Goal: Information Seeking & Learning: Learn about a topic

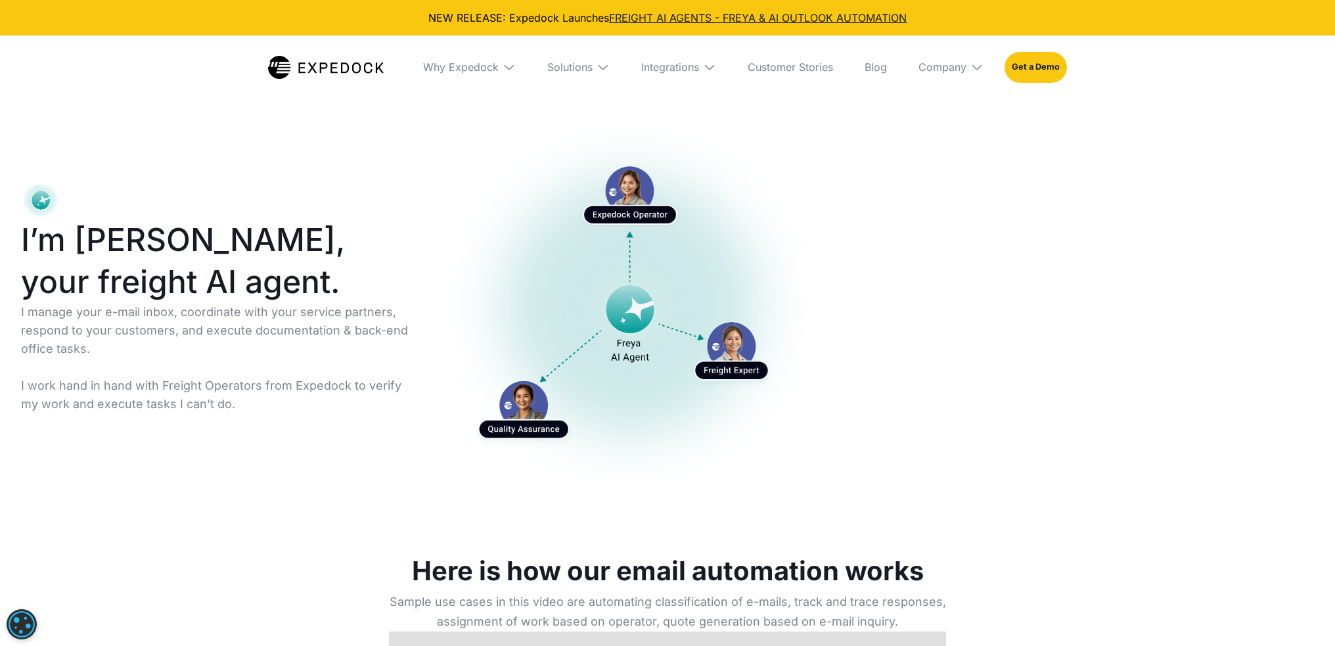
select select
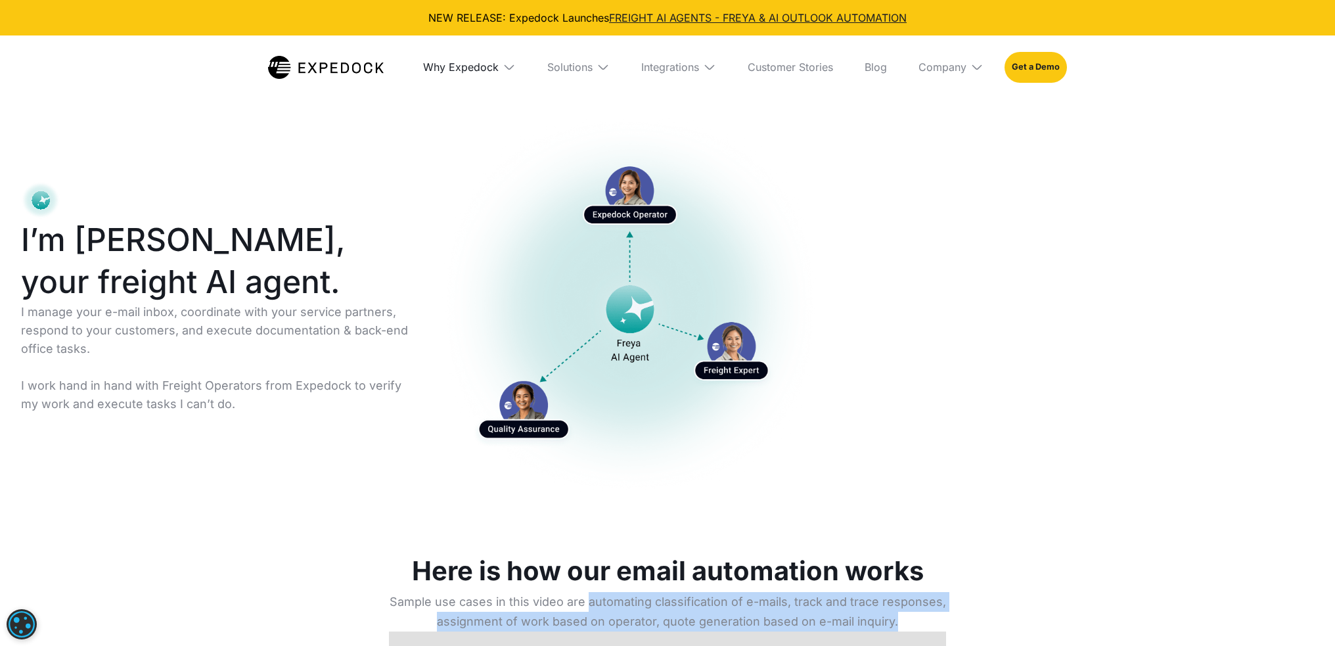
click at [463, 65] on div "Why Expedock" at bounding box center [461, 66] width 76 height 13
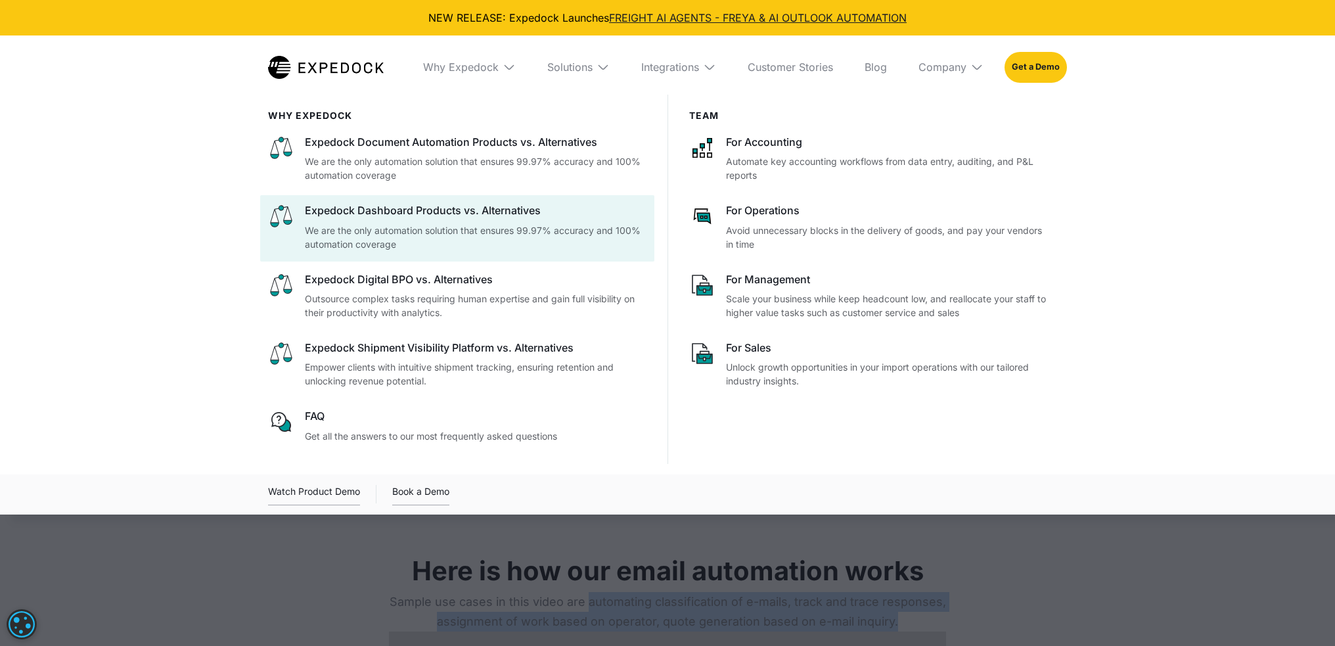
click at [390, 212] on div "Expedock Dashboard Products vs. Alternatives" at bounding box center [476, 210] width 342 height 14
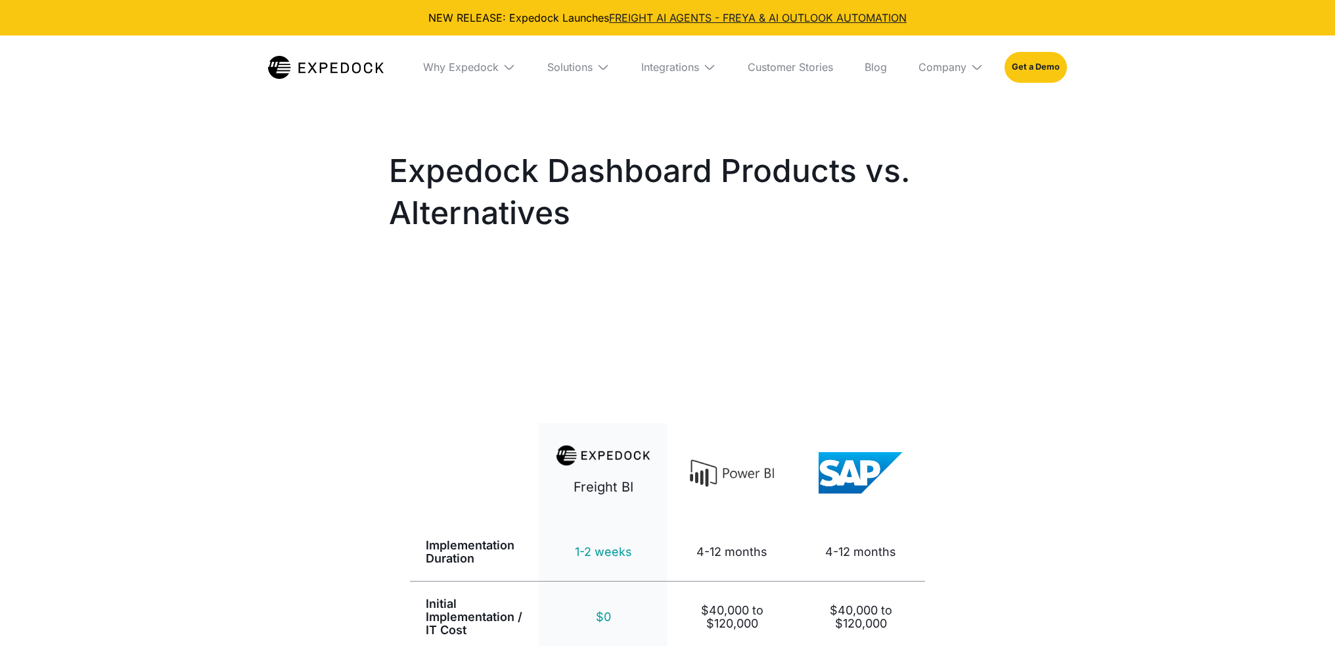
select select
click at [478, 60] on div "Why Expedock" at bounding box center [461, 66] width 76 height 13
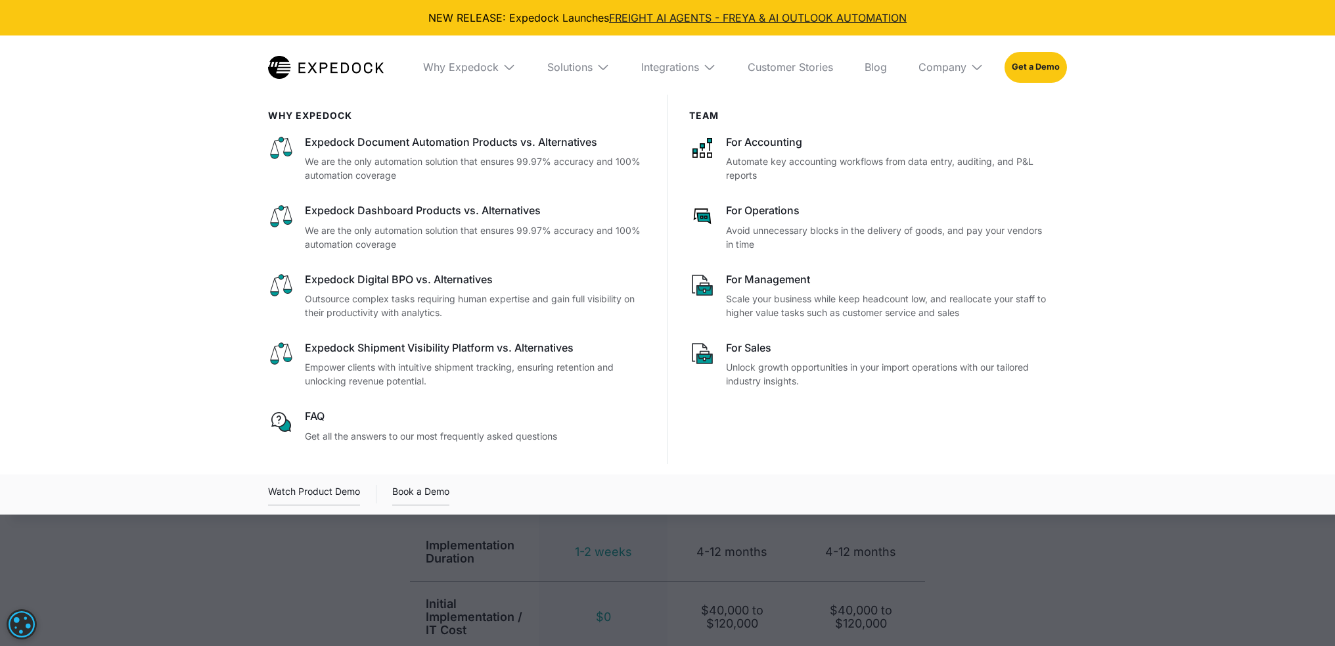
click at [603, 68] on img at bounding box center [603, 66] width 13 height 13
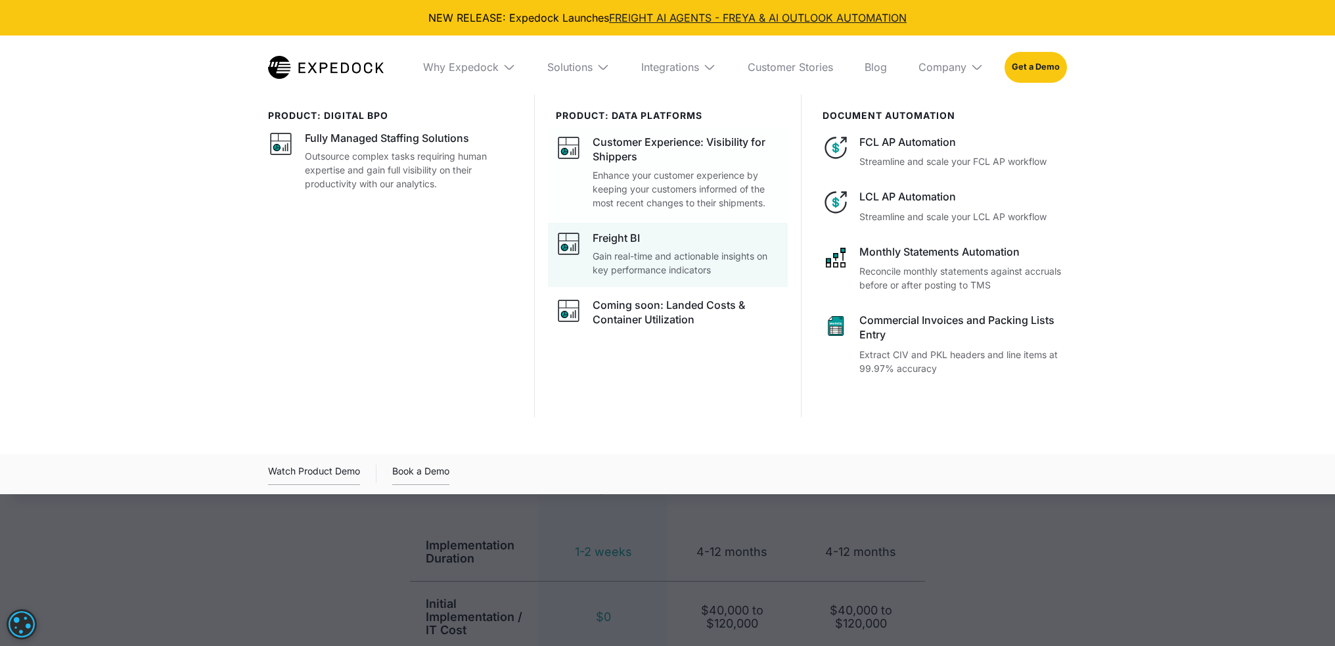
click at [698, 172] on p "Enhance your customer experience by keeping your customers informed of the most…" at bounding box center [686, 188] width 187 height 41
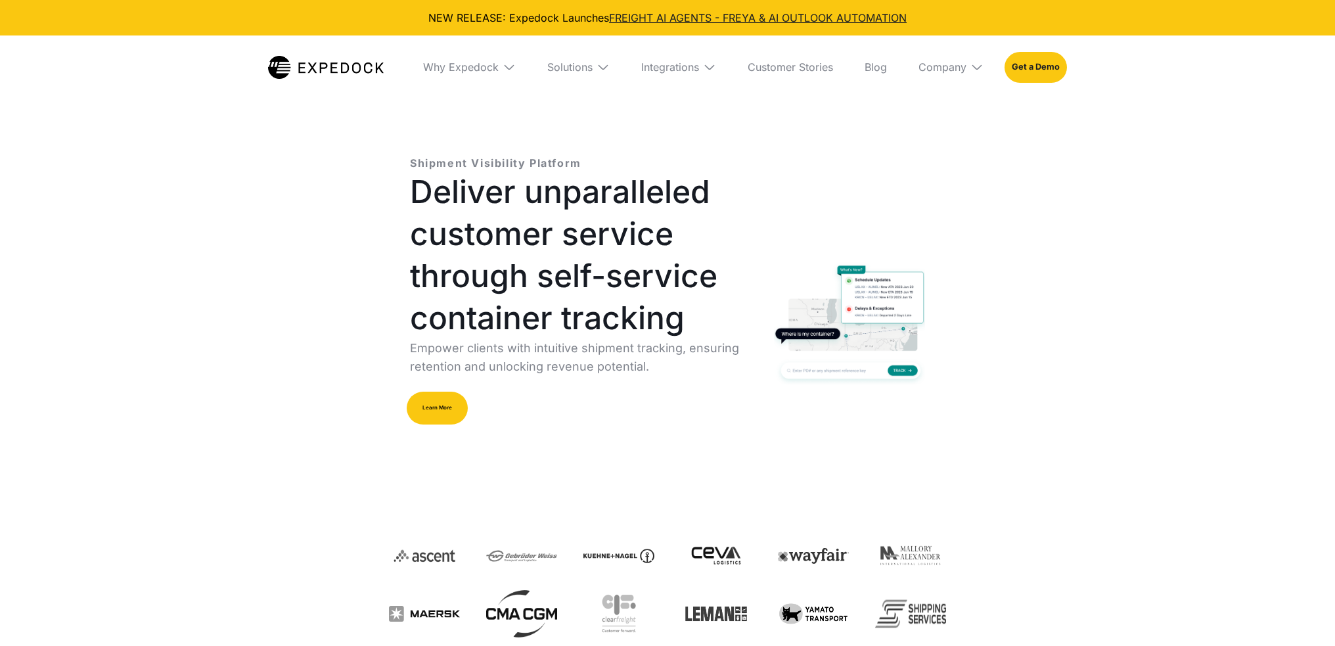
select select
click at [603, 65] on img at bounding box center [603, 66] width 13 height 13
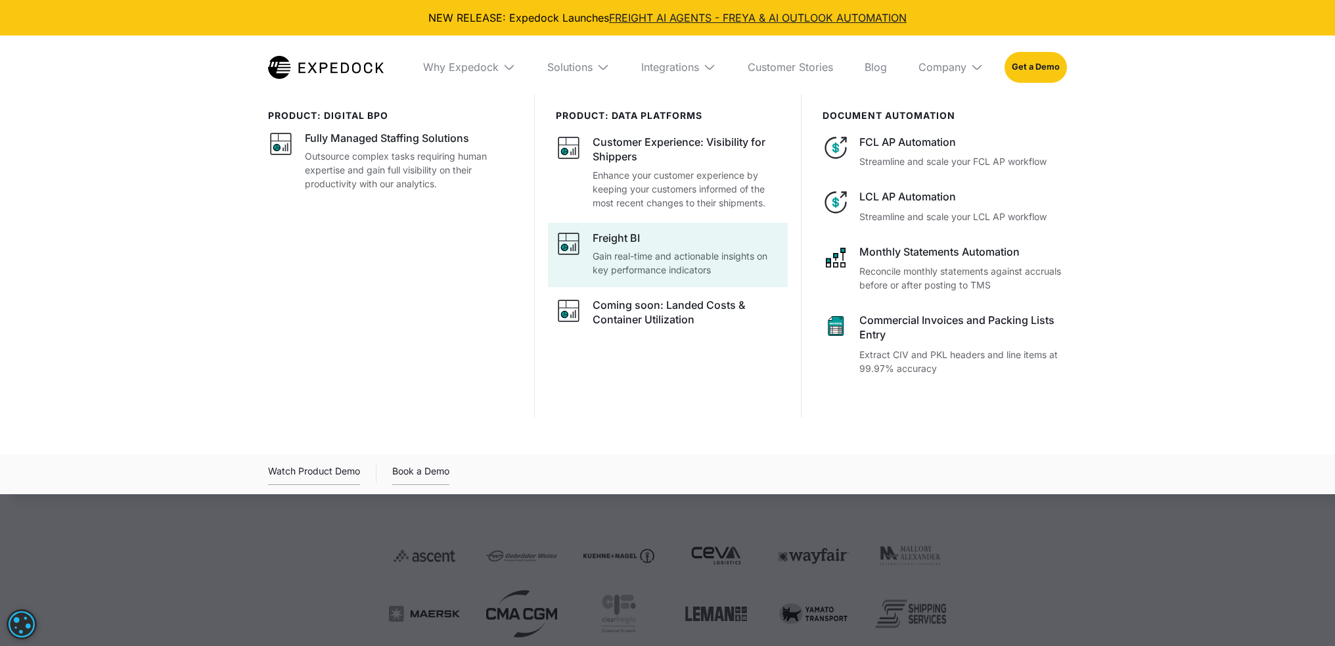
click at [648, 269] on p "Gain real-time and actionable insights on key performance indicators" at bounding box center [686, 263] width 187 height 28
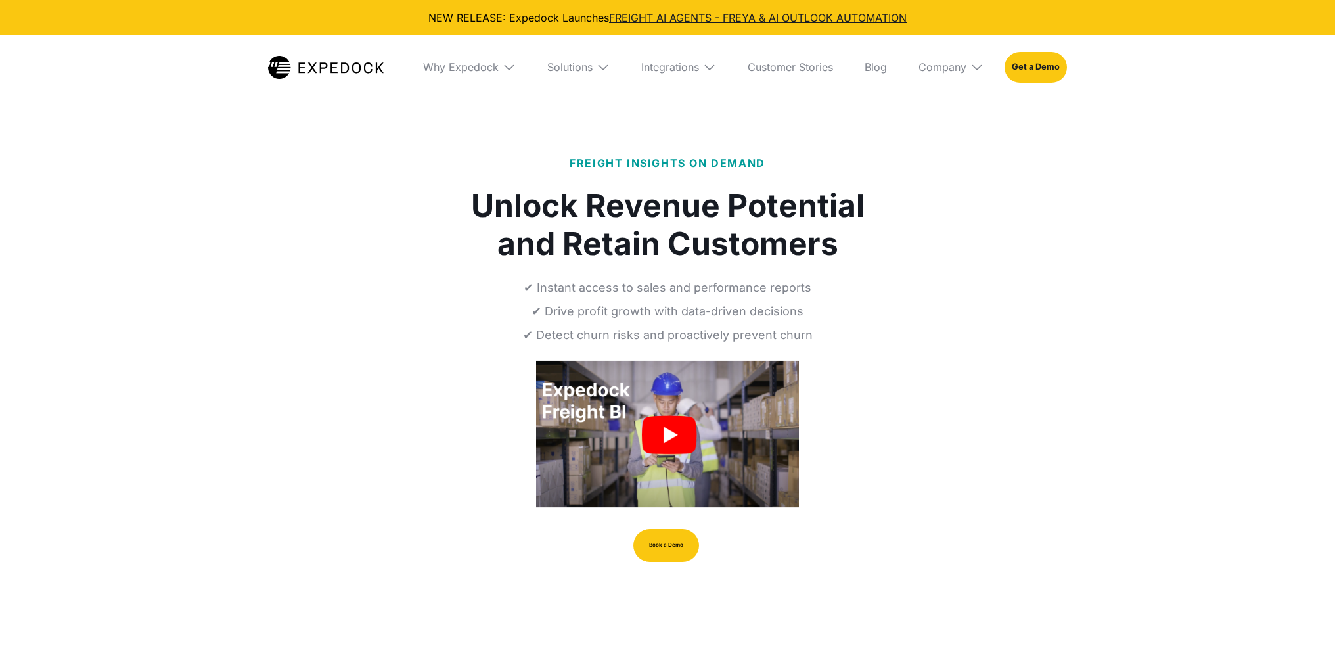
select select
click at [585, 67] on div "Solutions" at bounding box center [569, 66] width 45 height 13
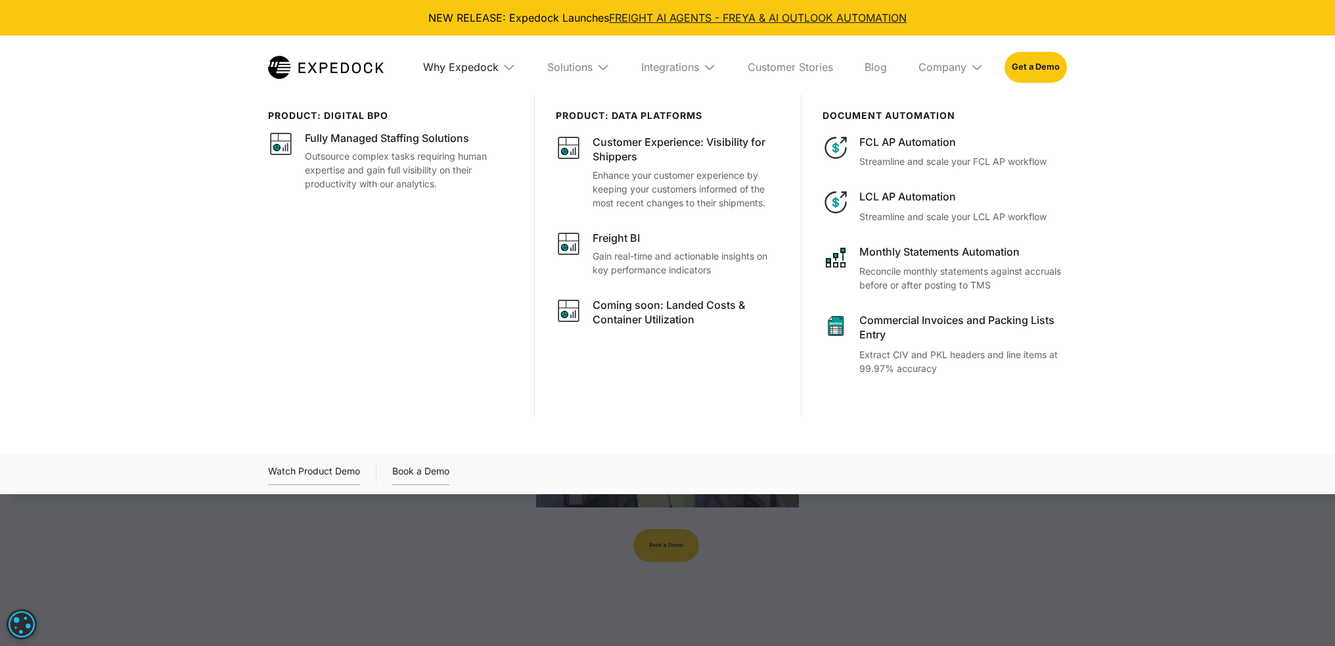
click at [460, 63] on div "Why Expedock" at bounding box center [461, 66] width 76 height 13
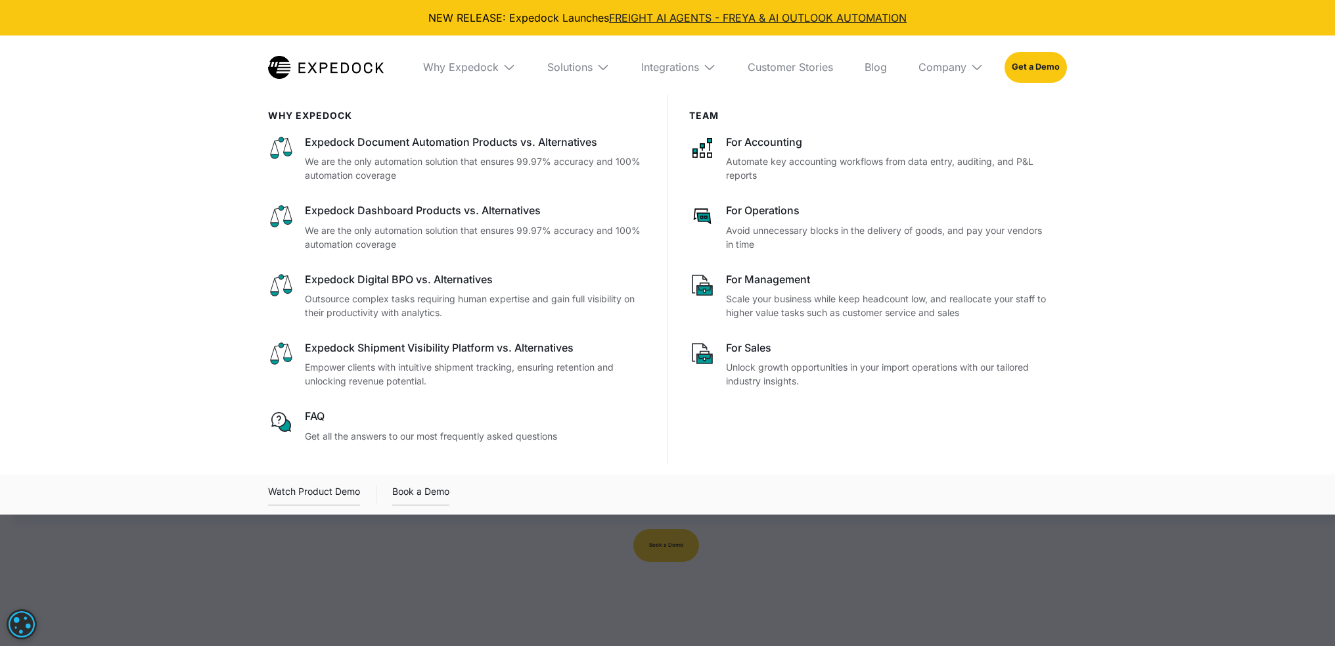
click at [381, 65] on img at bounding box center [326, 67] width 116 height 23
click at [301, 68] on img at bounding box center [326, 67] width 116 height 23
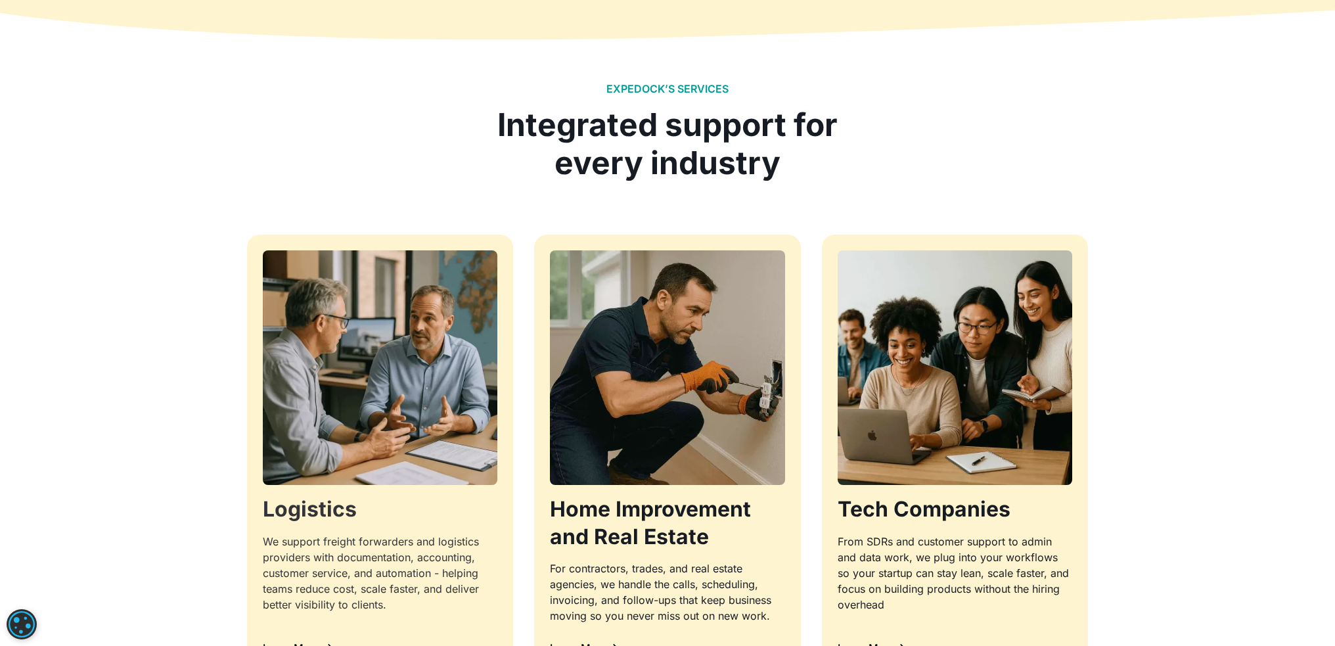
scroll to position [1380, 0]
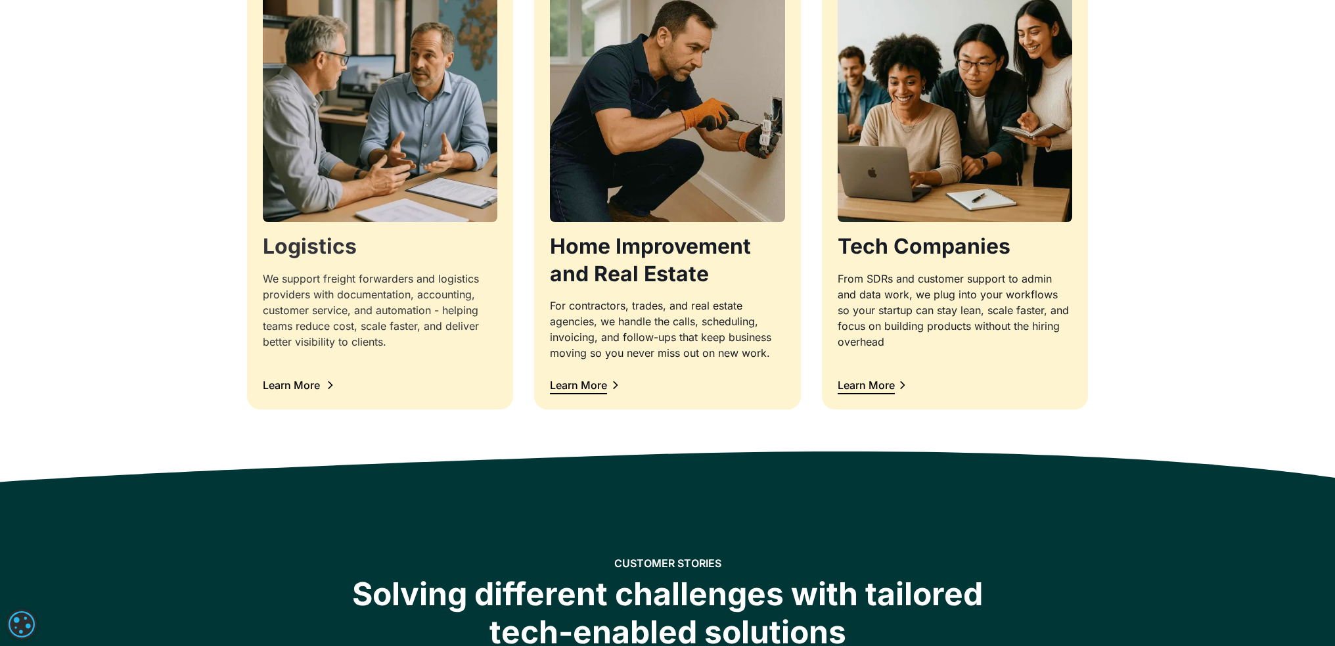
click at [302, 378] on div "Learn More" at bounding box center [298, 385] width 70 height 17
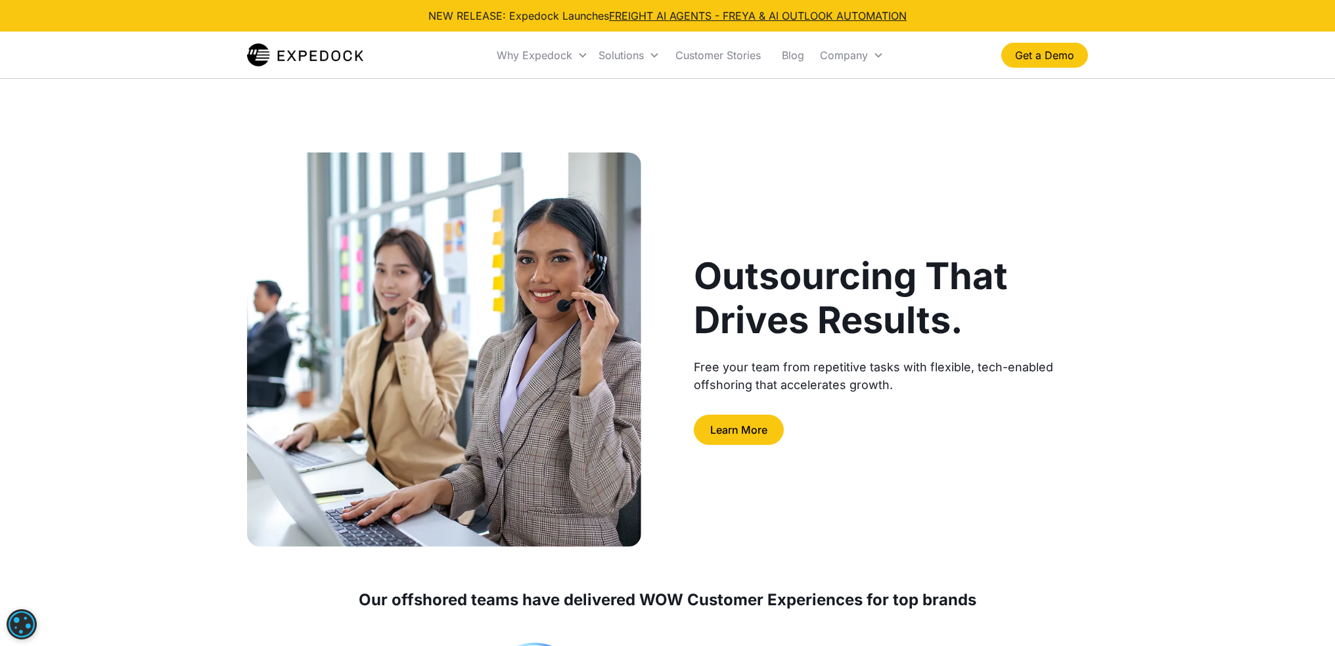
scroll to position [329, 0]
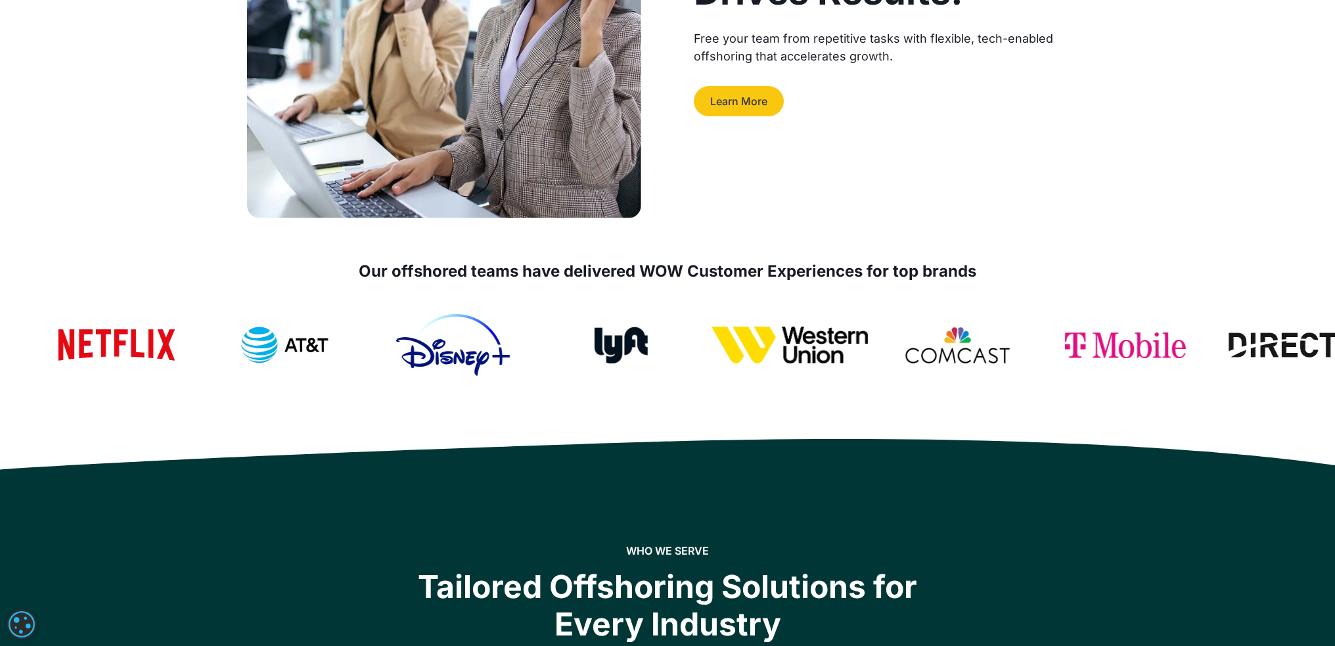
click at [727, 97] on link "Learn More" at bounding box center [739, 101] width 90 height 30
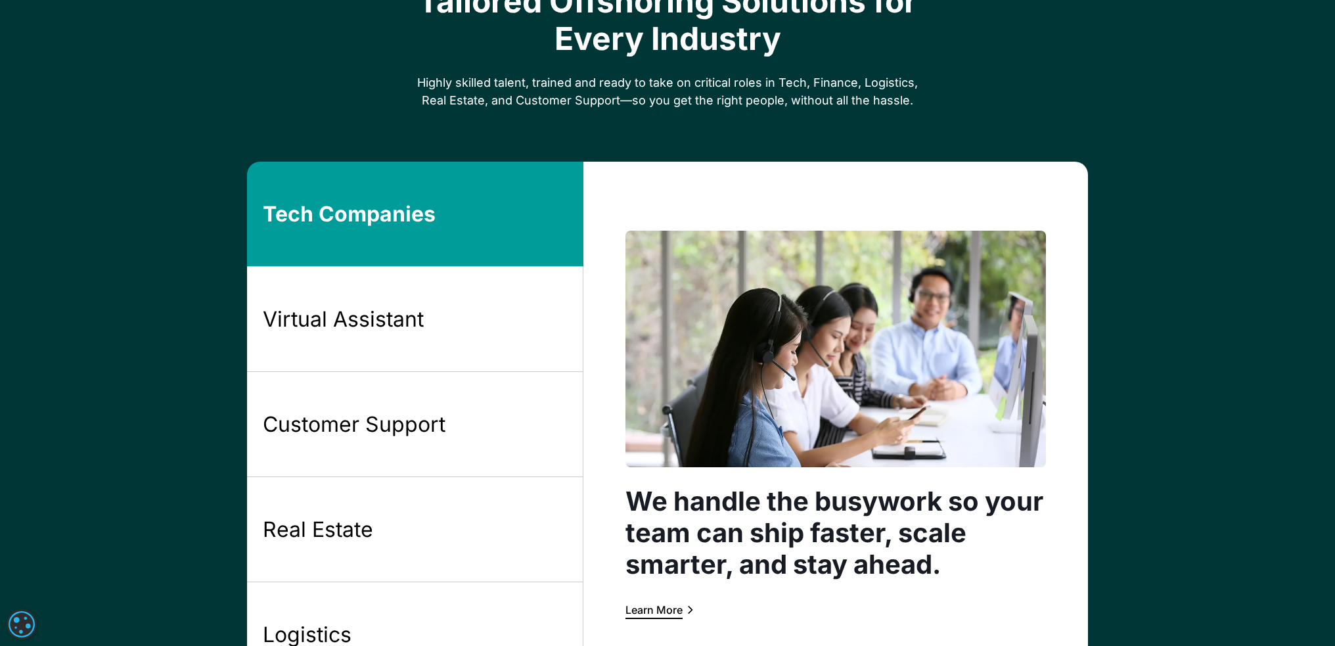
scroll to position [986, 0]
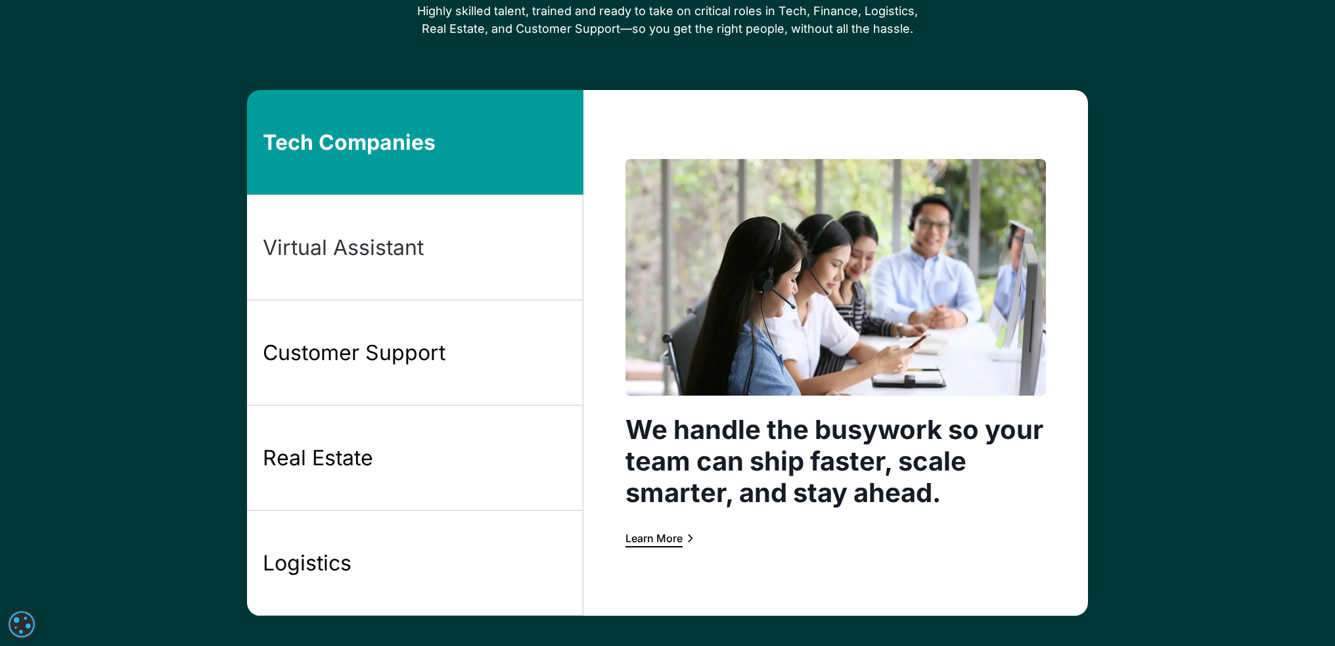
click at [288, 250] on div "Virtual Assistant" at bounding box center [343, 248] width 161 height 28
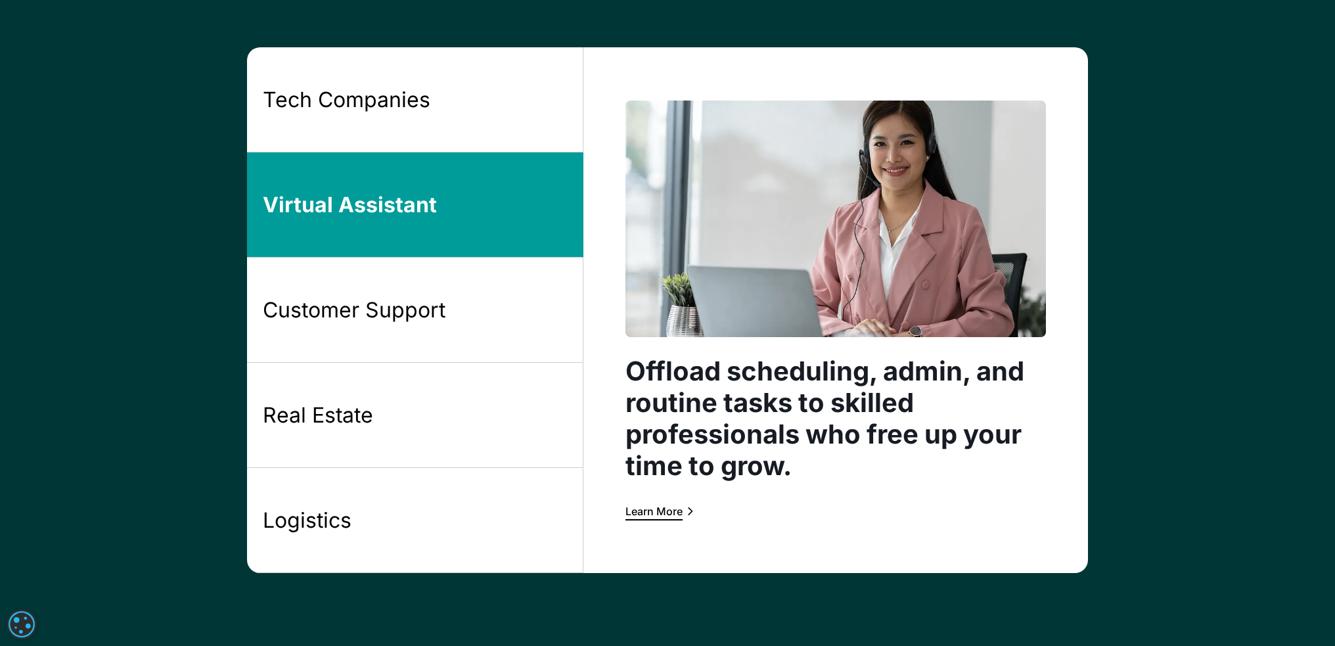
scroll to position [1051, 0]
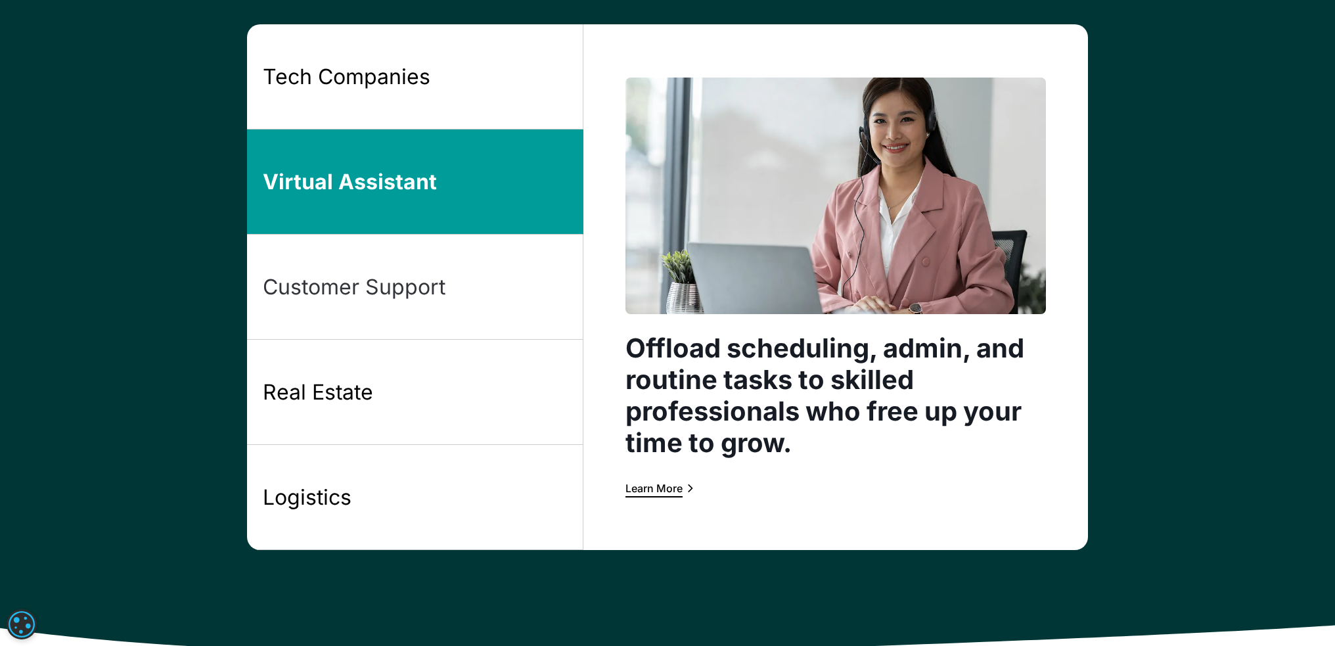
click at [330, 294] on div "Customer Support" at bounding box center [354, 287] width 183 height 28
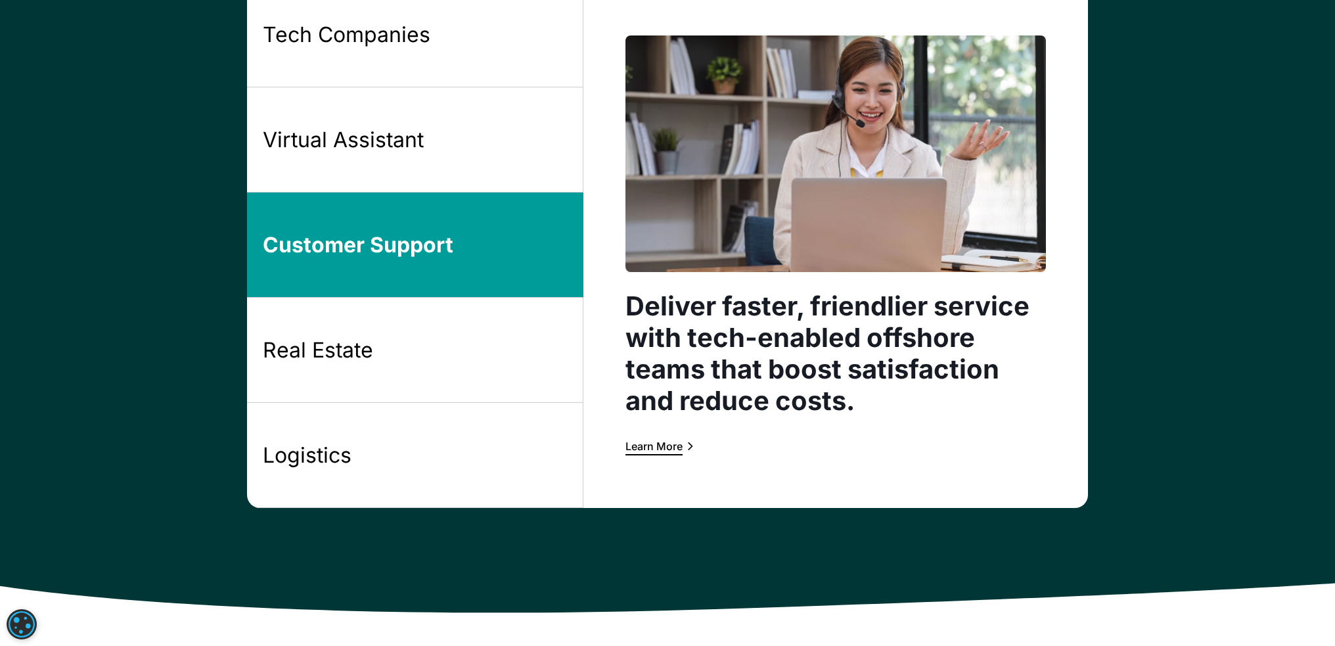
scroll to position [1117, 0]
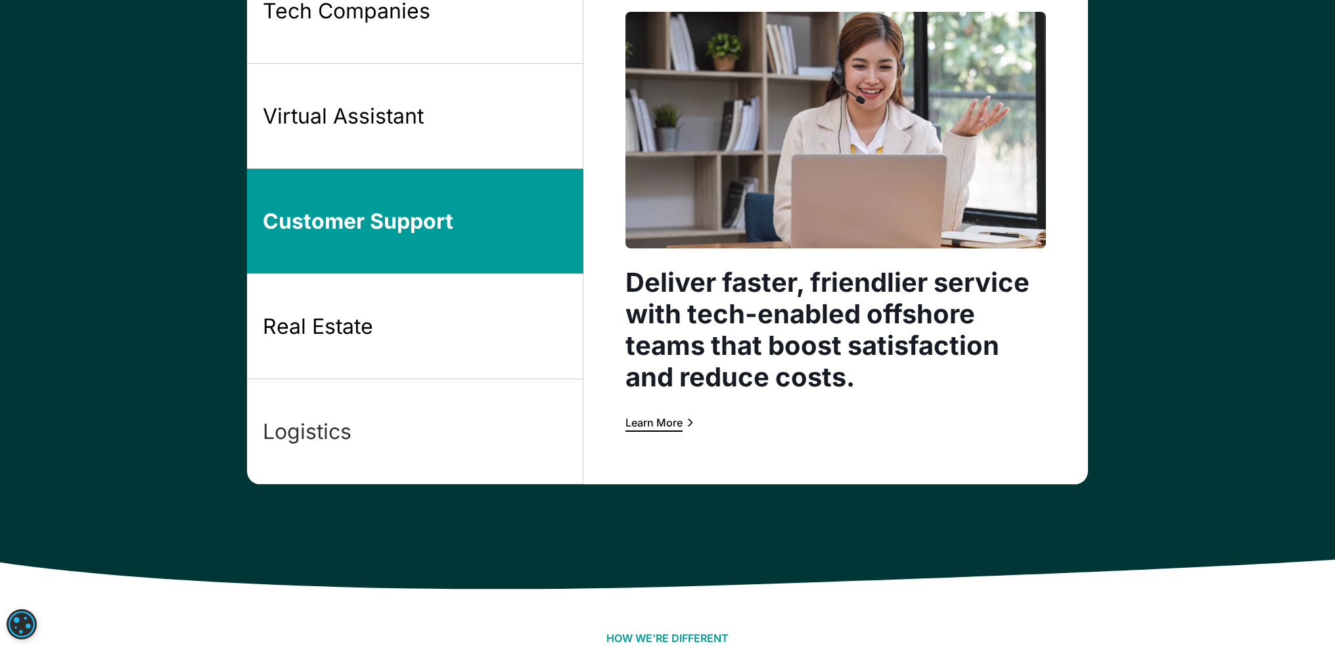
click at [292, 441] on div "Logistics" at bounding box center [307, 432] width 89 height 28
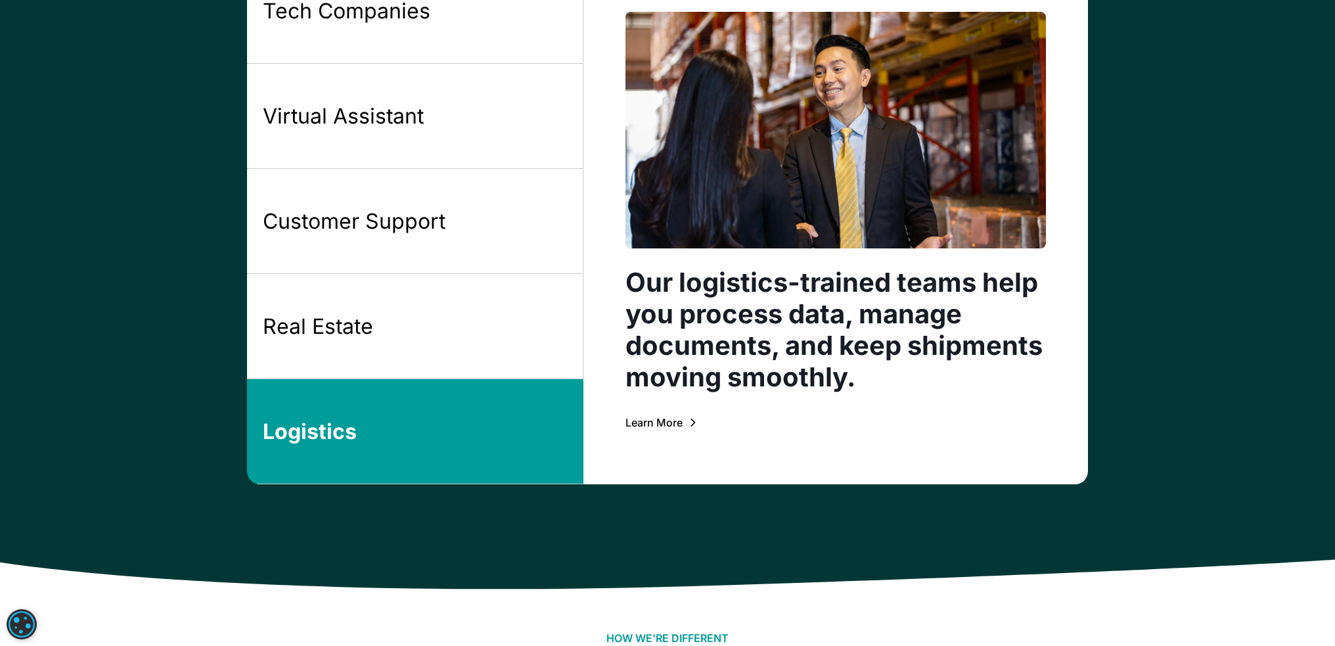
click at [656, 418] on div "Learn More" at bounding box center [654, 422] width 57 height 11
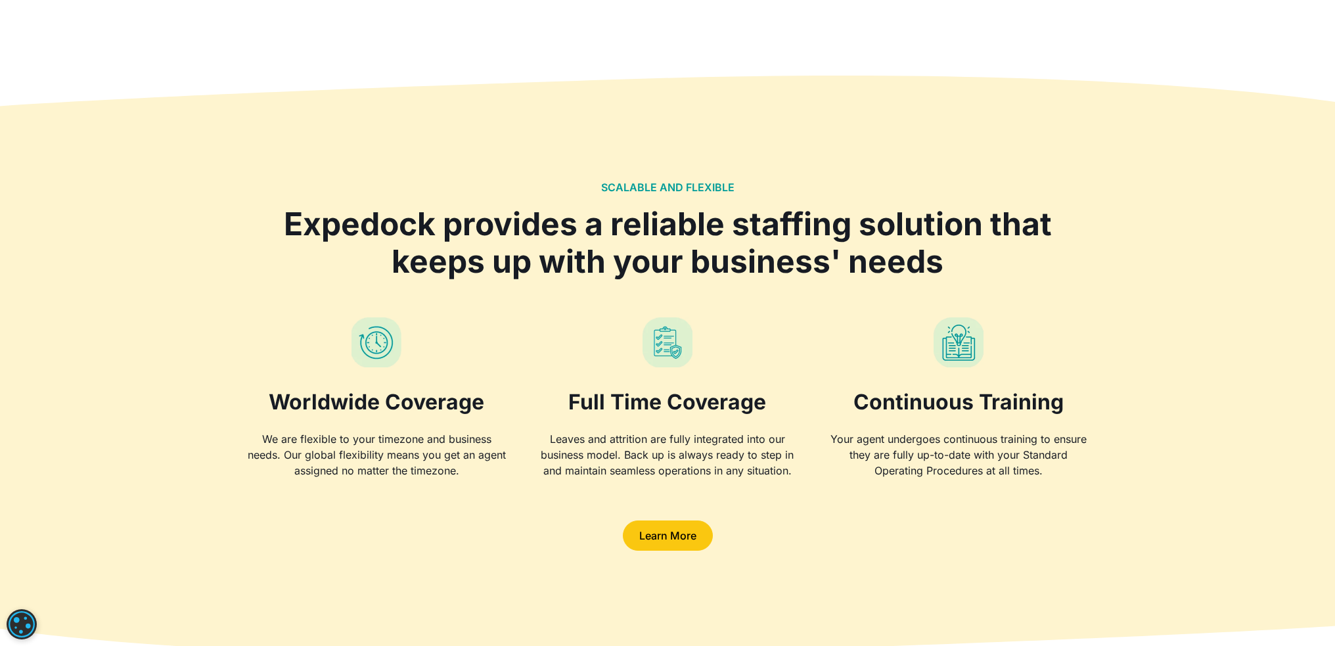
scroll to position [2376, 0]
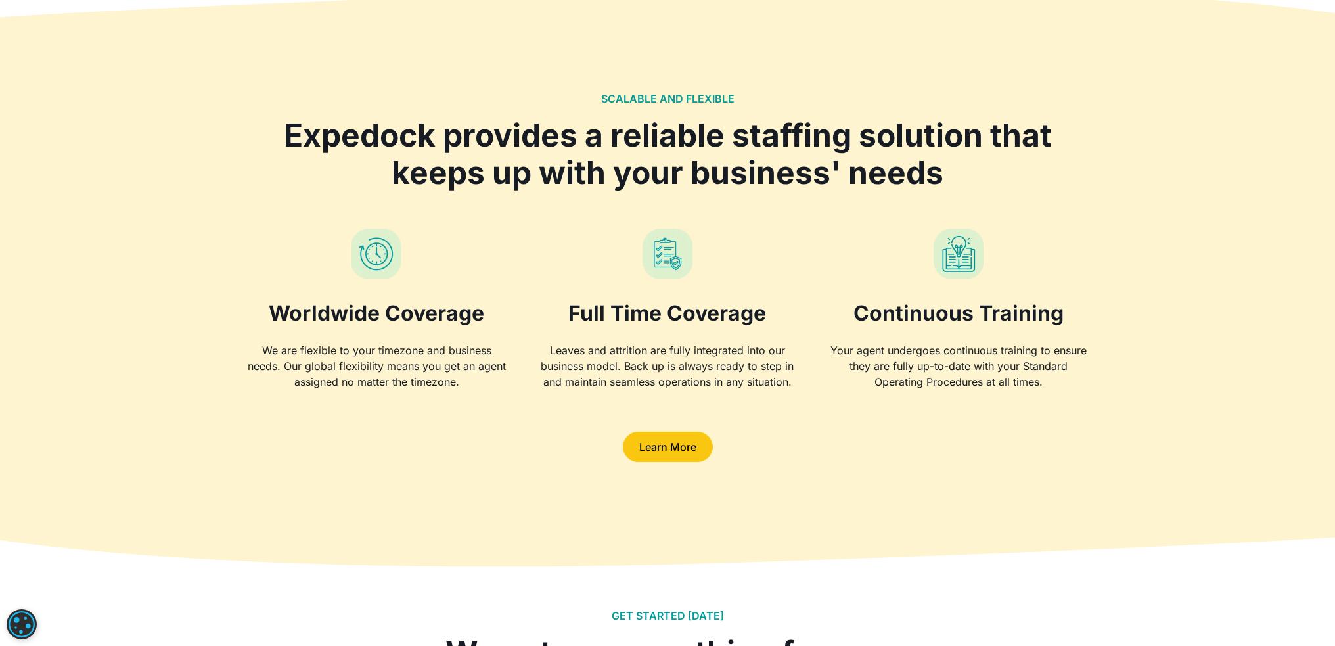
click at [668, 444] on link "Learn More" at bounding box center [668, 447] width 90 height 30
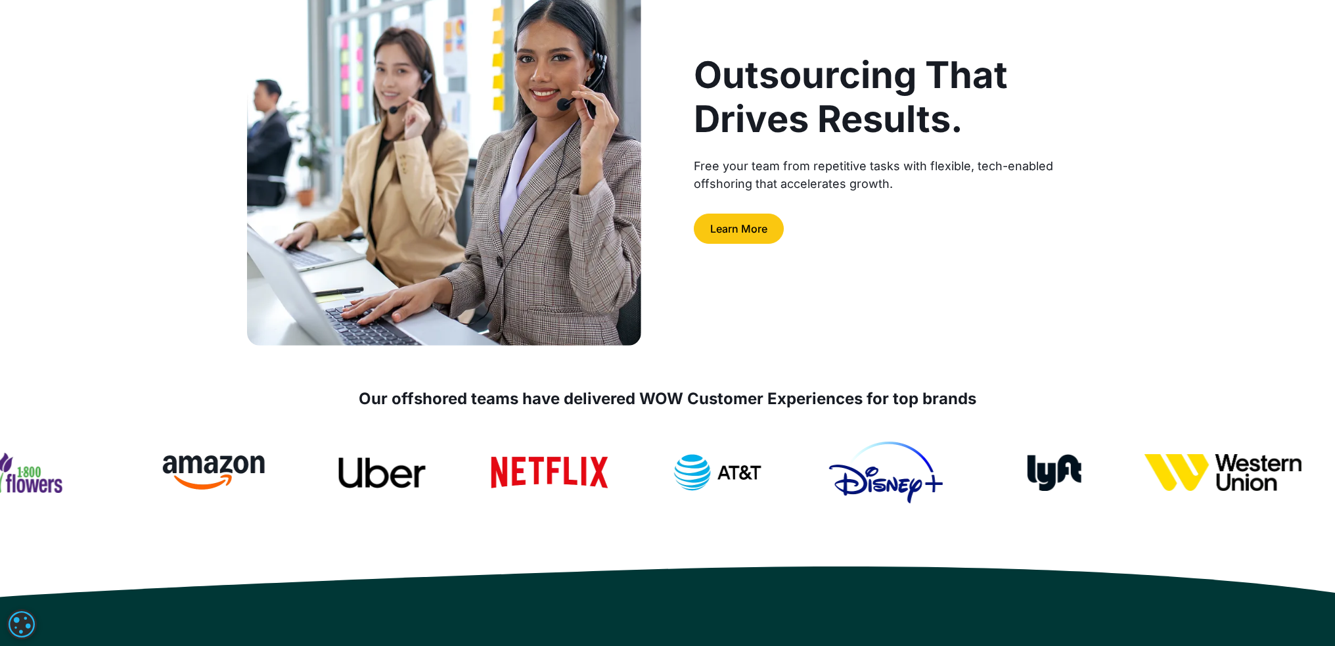
scroll to position [0, 0]
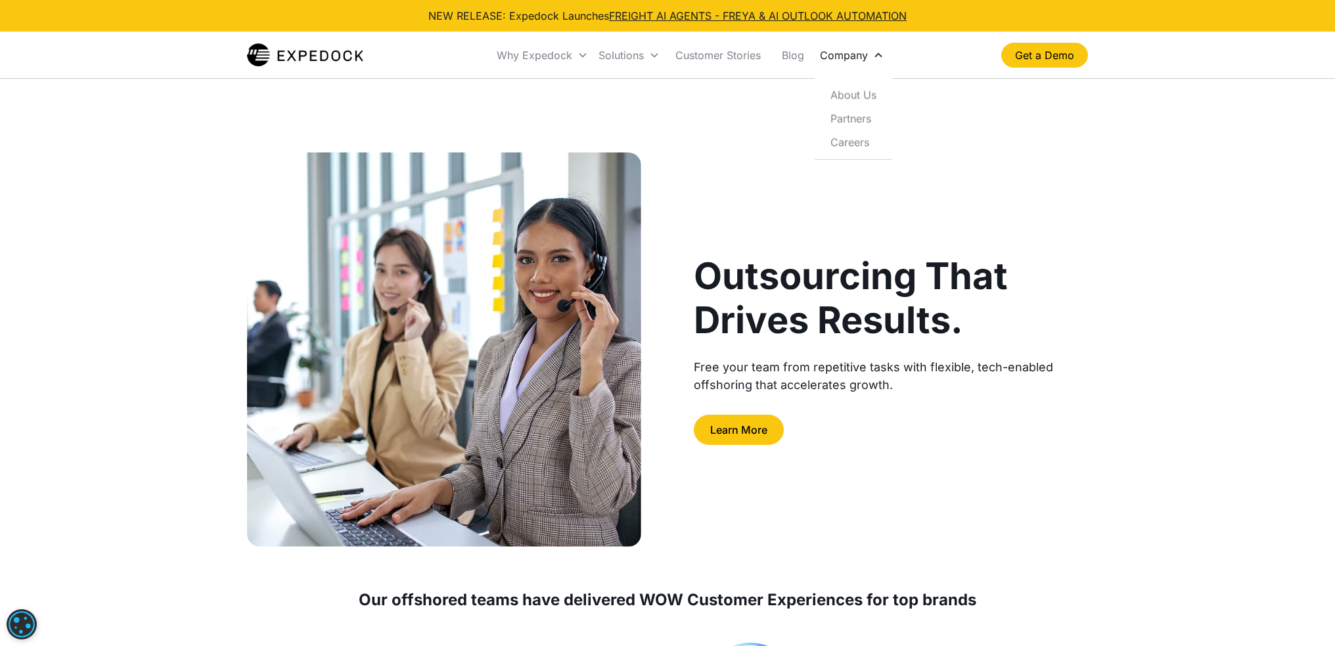
click at [849, 54] on div "Company" at bounding box center [844, 55] width 48 height 13
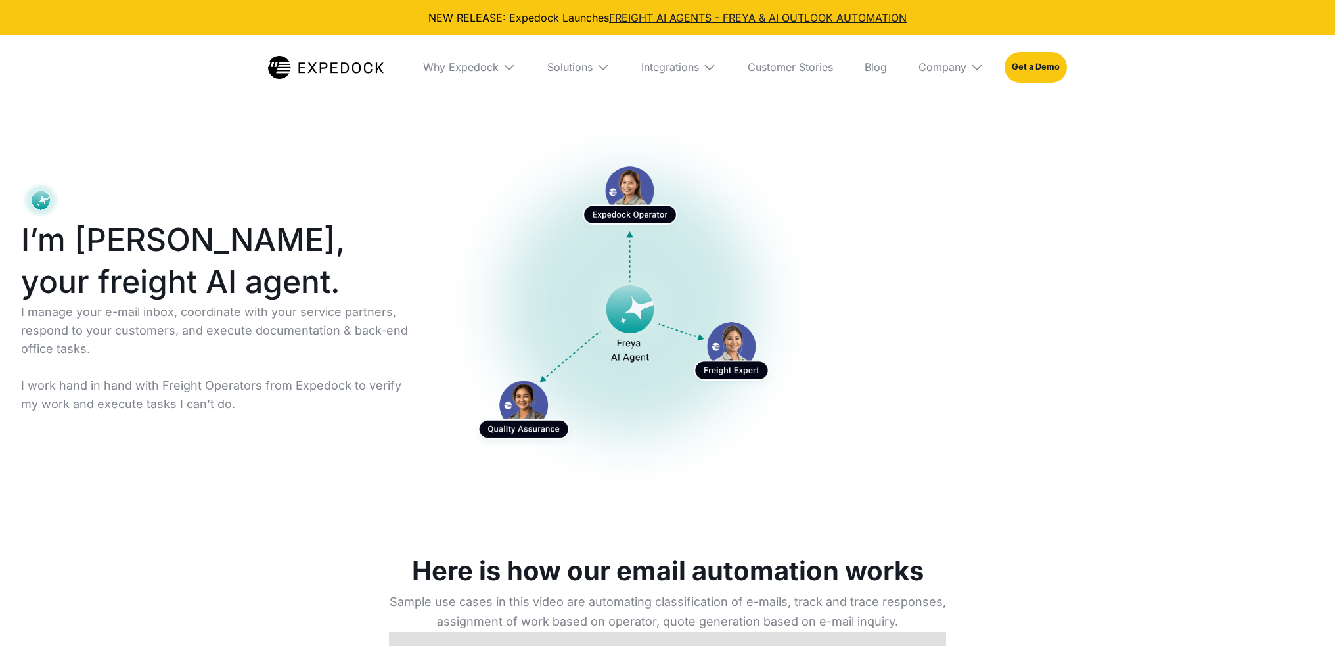
select select
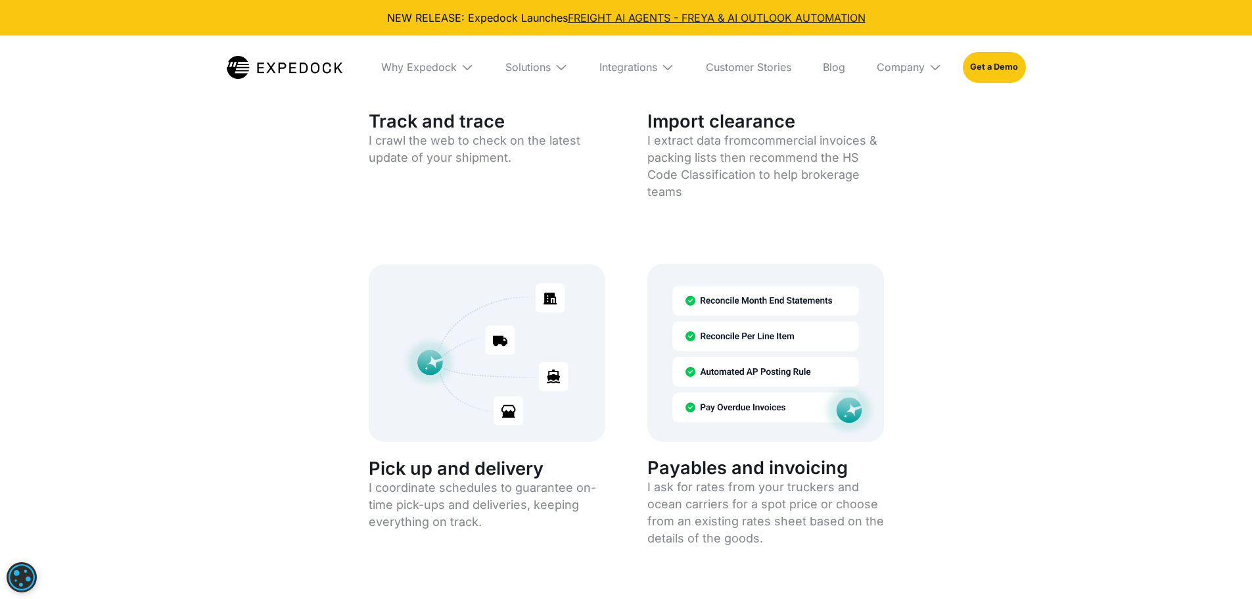
scroll to position [2563, 0]
